Goal: Navigation & Orientation: Find specific page/section

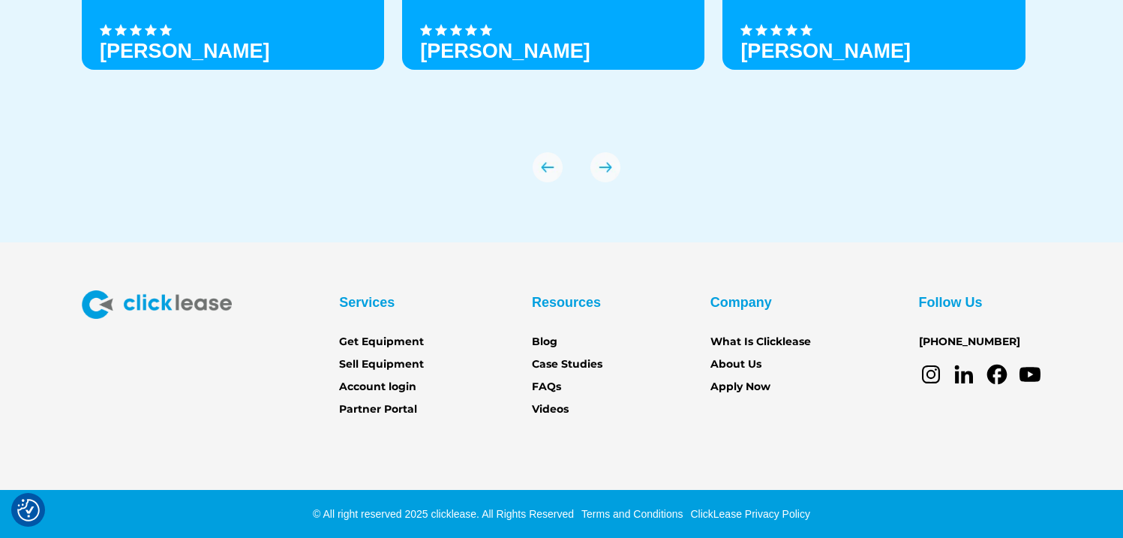
scroll to position [5302, 0]
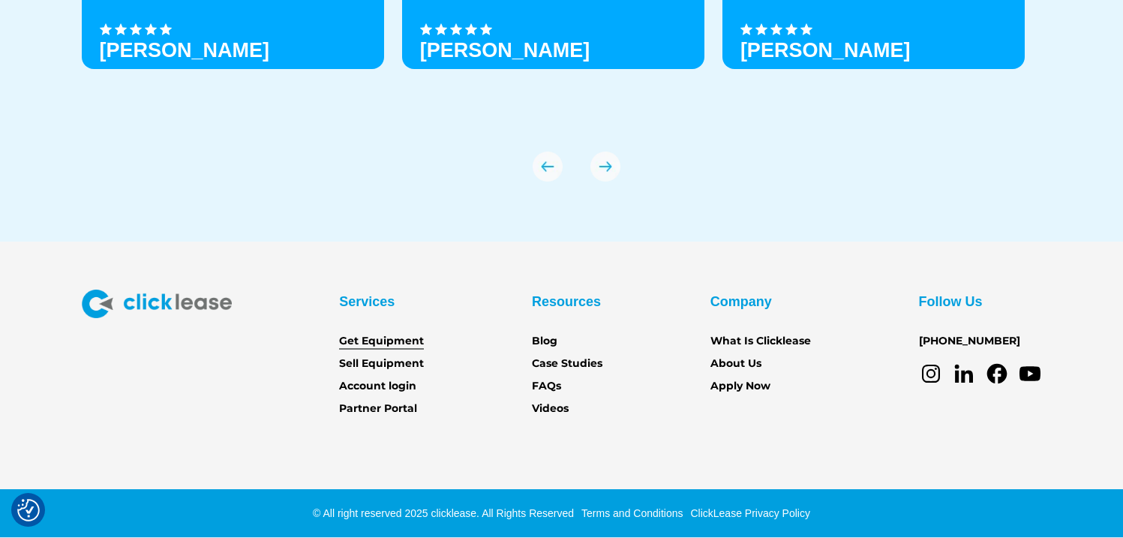
click at [409, 337] on link "Get Equipment" at bounding box center [381, 341] width 85 height 16
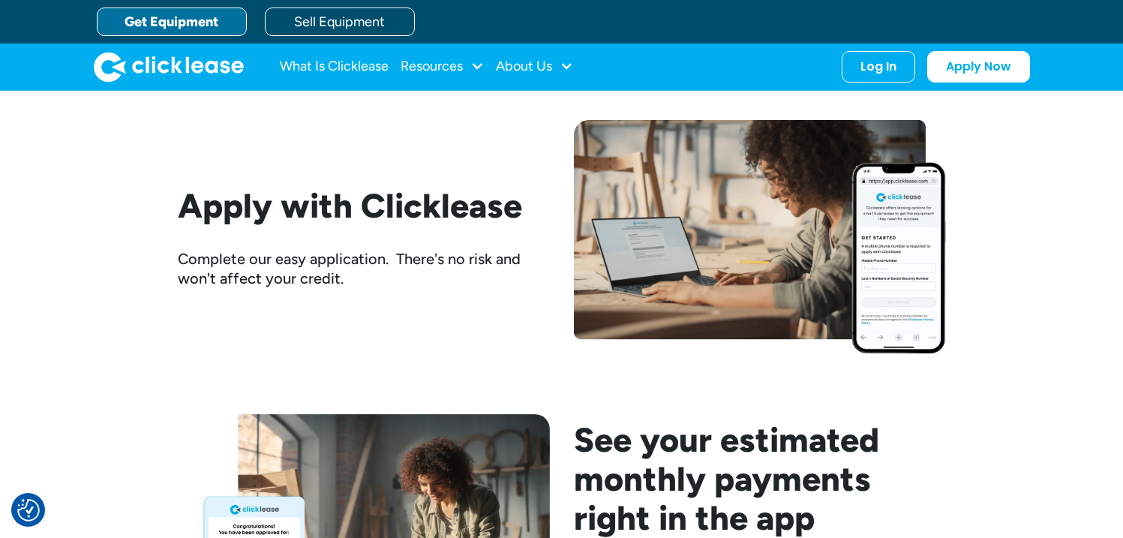
scroll to position [1714, 0]
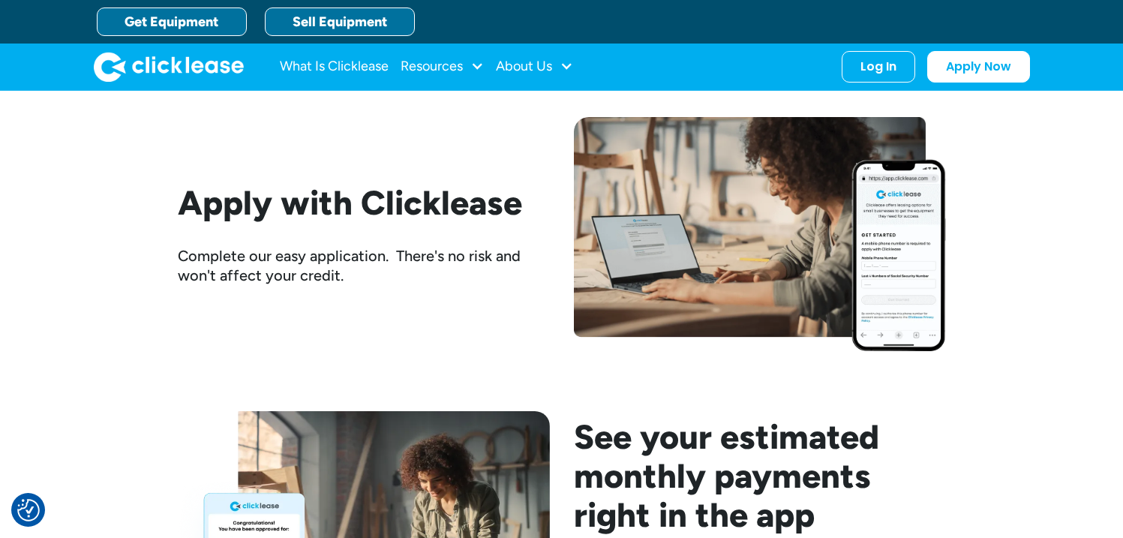
click at [357, 28] on link "Sell Equipment" at bounding box center [340, 21] width 150 height 28
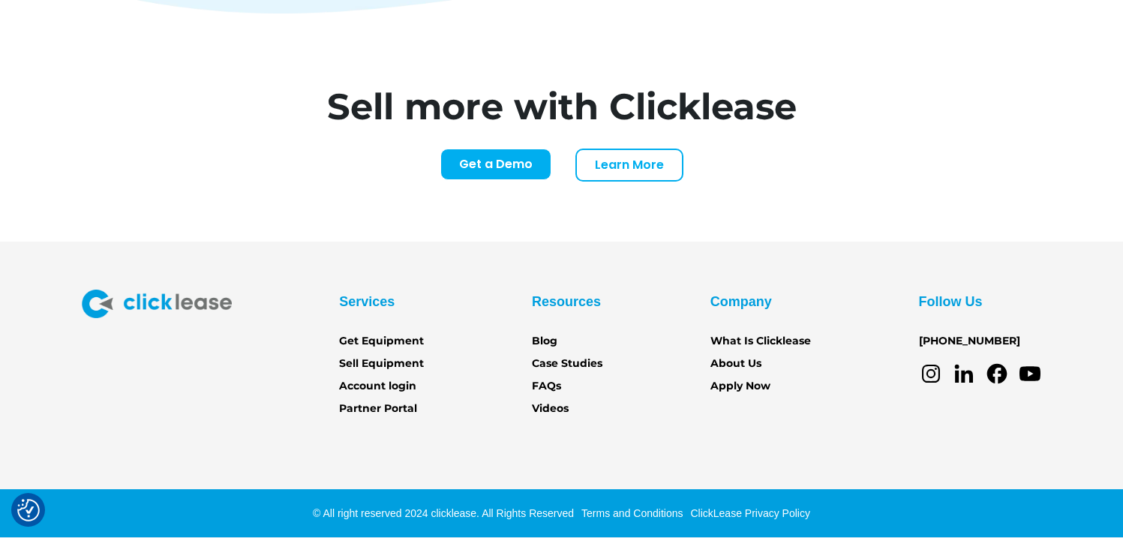
scroll to position [6249, 0]
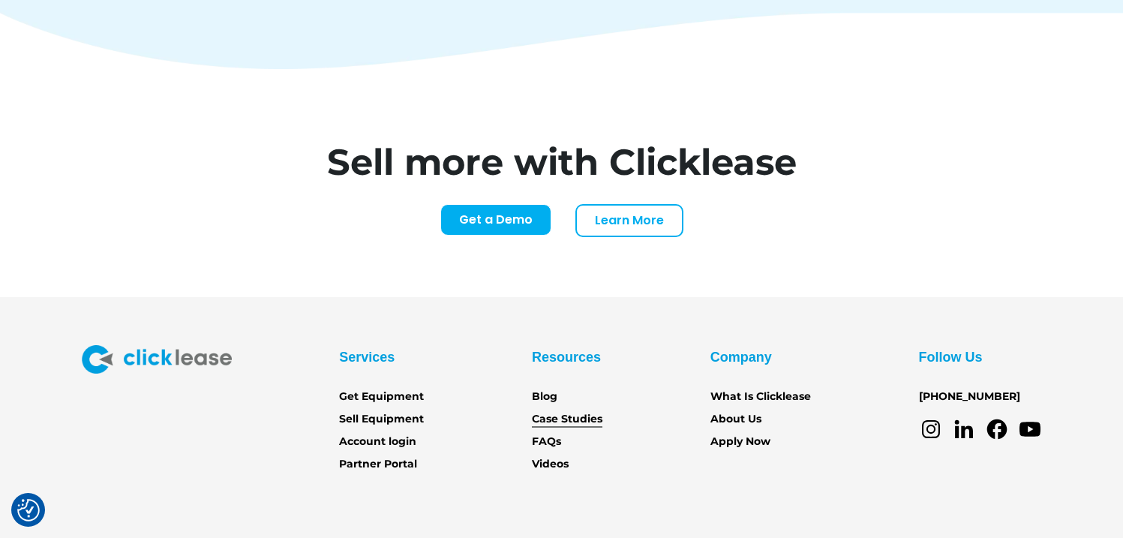
click at [566, 411] on link "Case Studies" at bounding box center [567, 419] width 70 height 16
